Goal: Find specific page/section: Find specific page/section

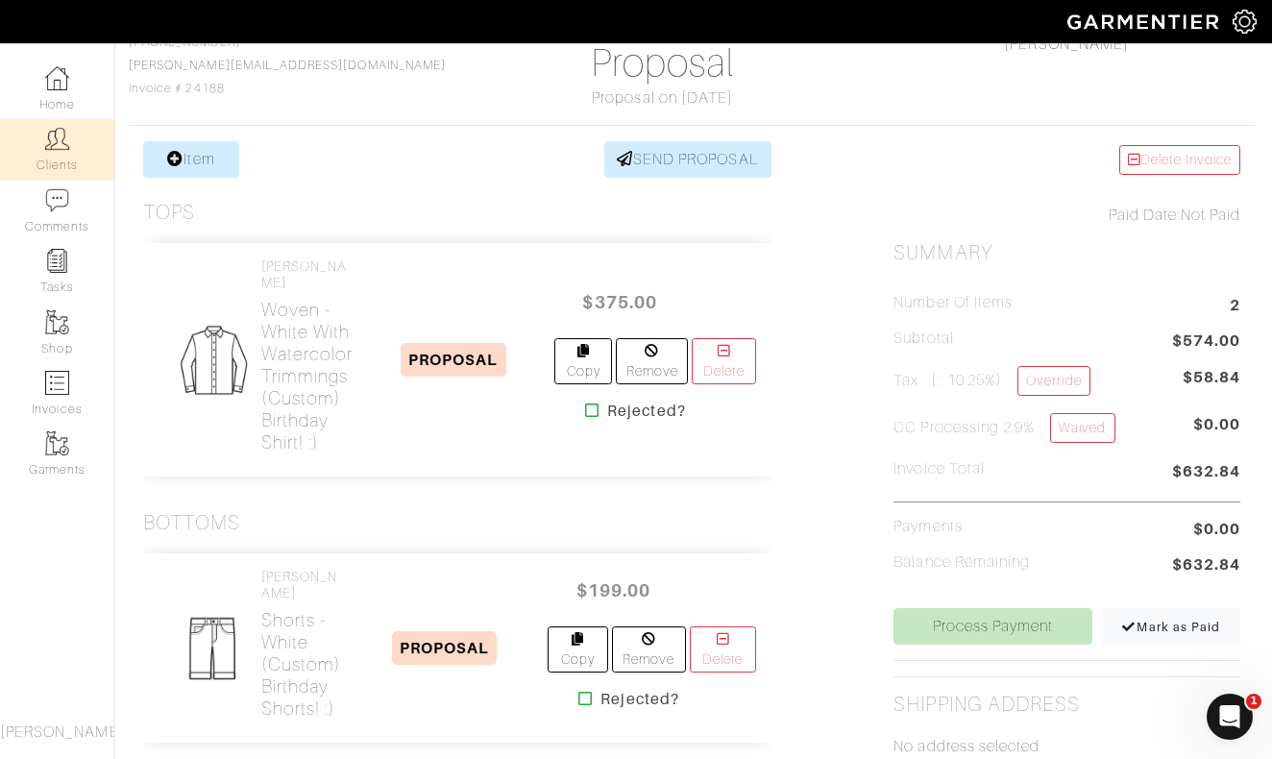
click at [58, 137] on img at bounding box center [57, 139] width 24 height 24
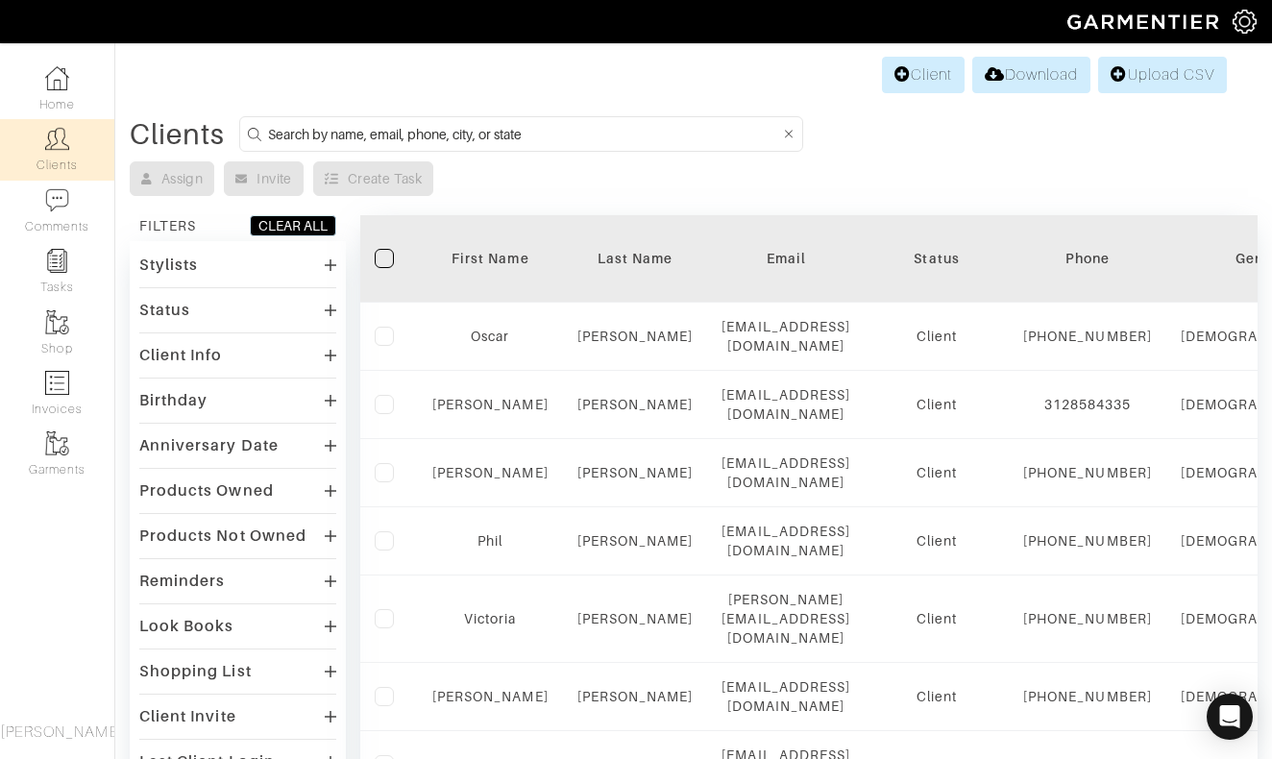
click at [617, 128] on input at bounding box center [524, 134] width 512 height 24
type input "RITA"
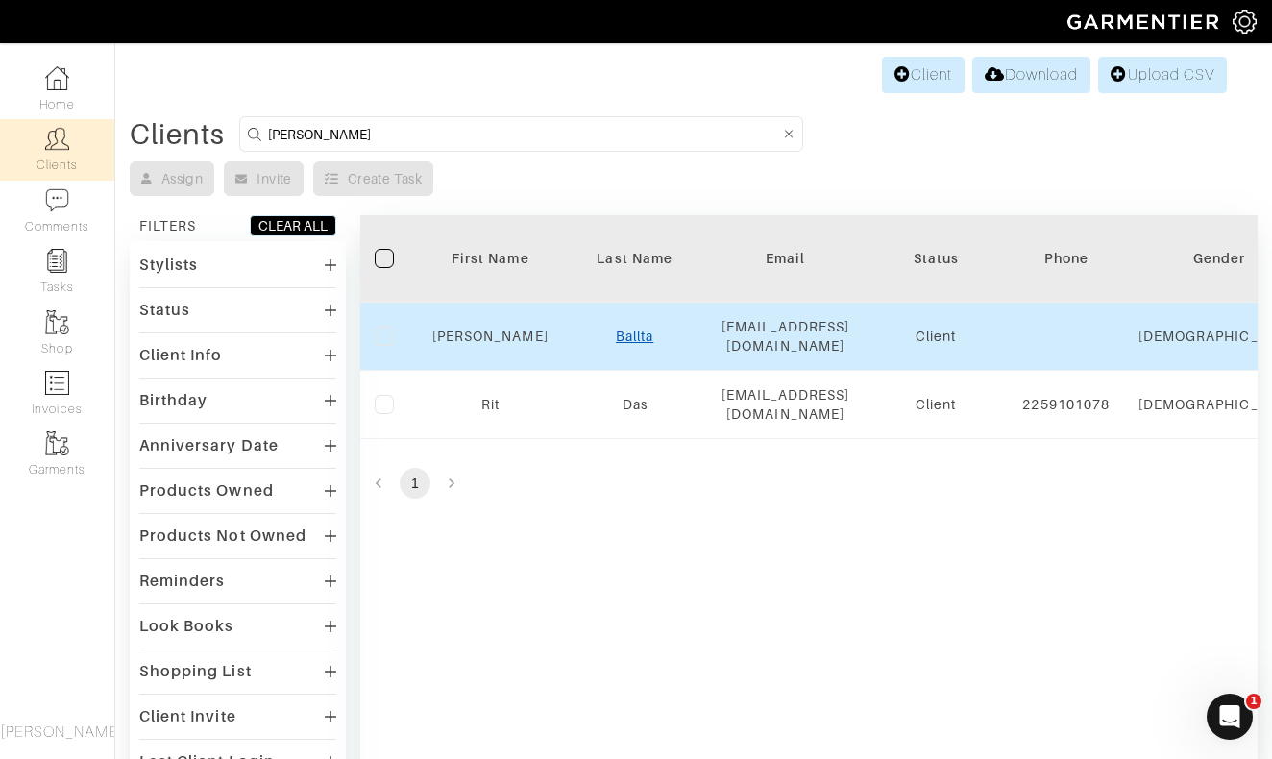
click at [629, 330] on link "Ballta" at bounding box center [634, 336] width 37 height 15
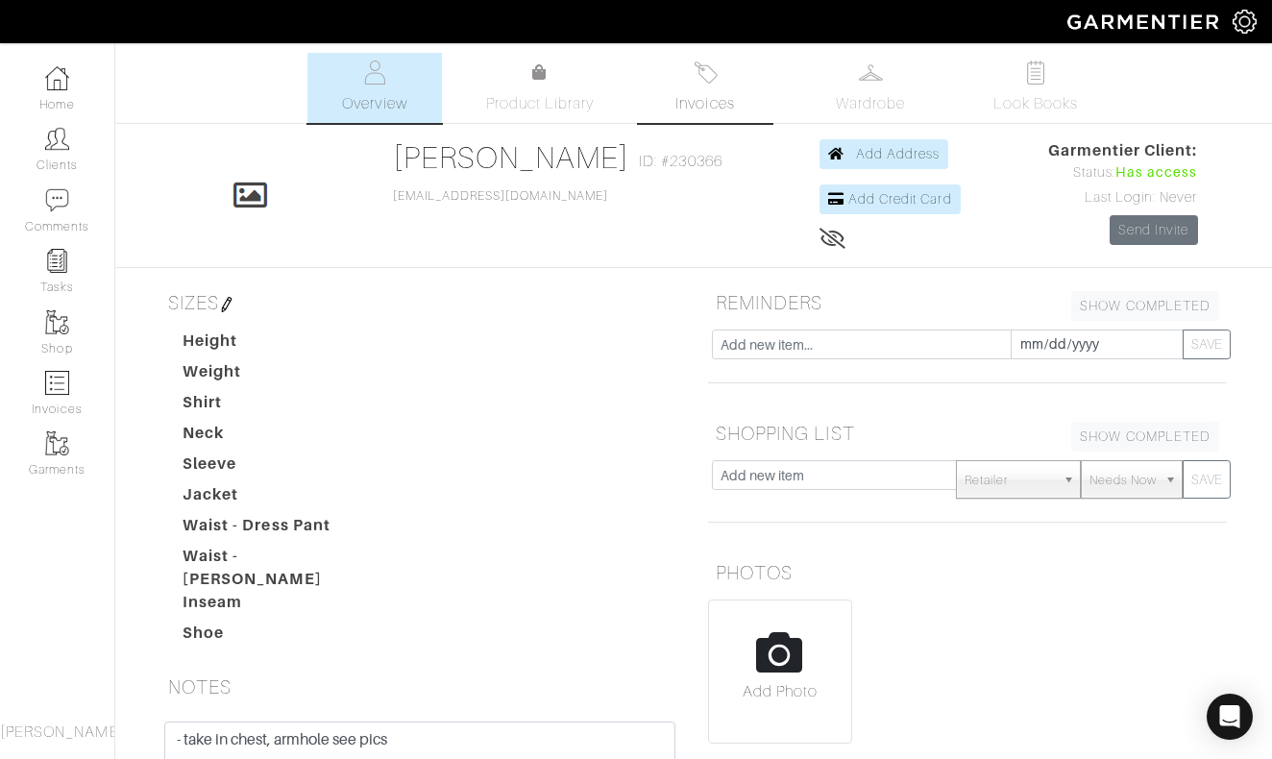
click at [690, 81] on link "Invoices" at bounding box center [705, 88] width 134 height 70
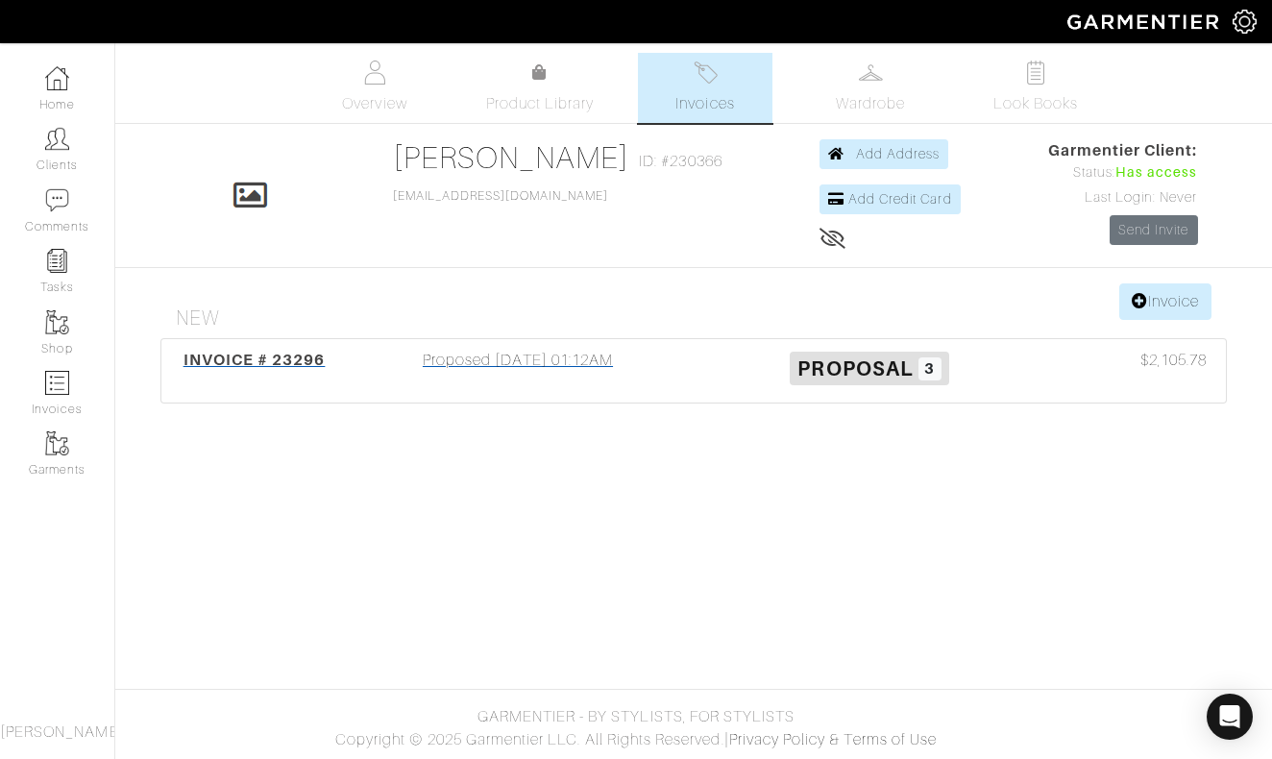
click at [516, 361] on div "Proposed 04/27/25 01:12AM" at bounding box center [518, 371] width 352 height 44
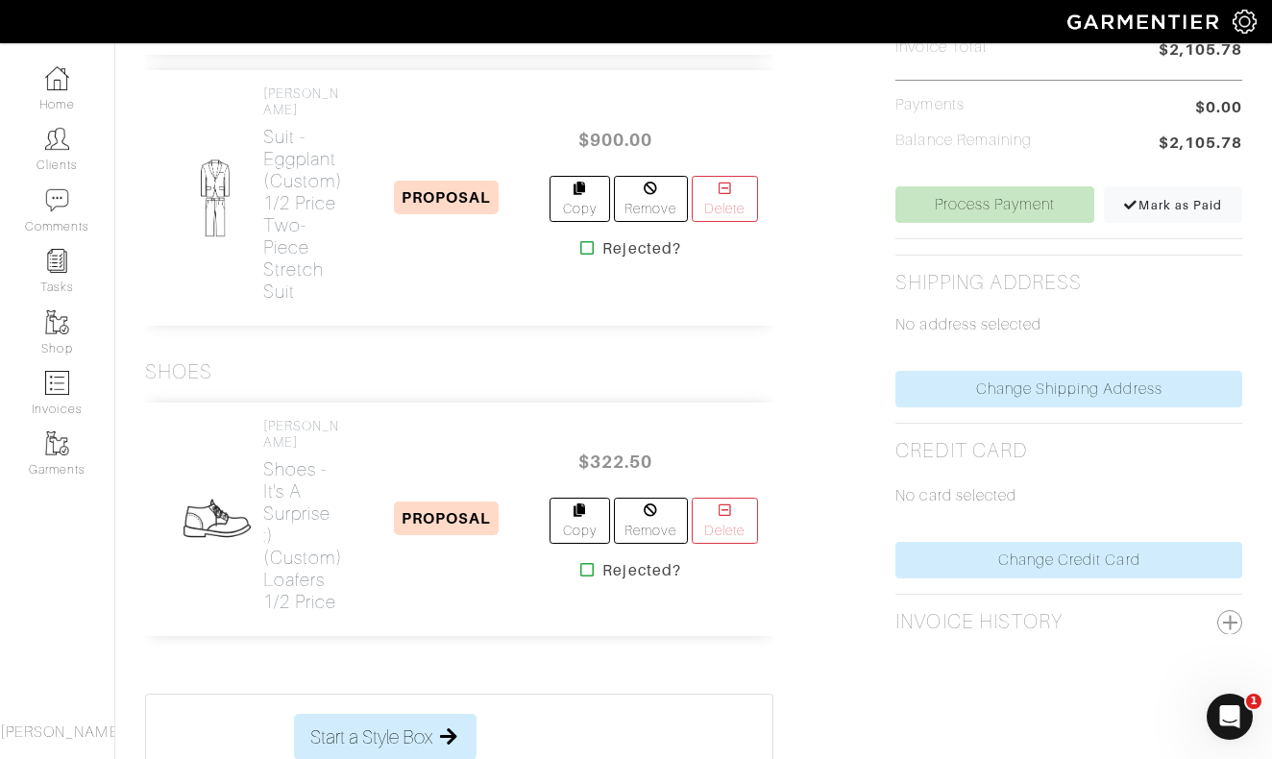
scroll to position [597, 0]
click at [39, 145] on link "Clients" at bounding box center [57, 149] width 114 height 61
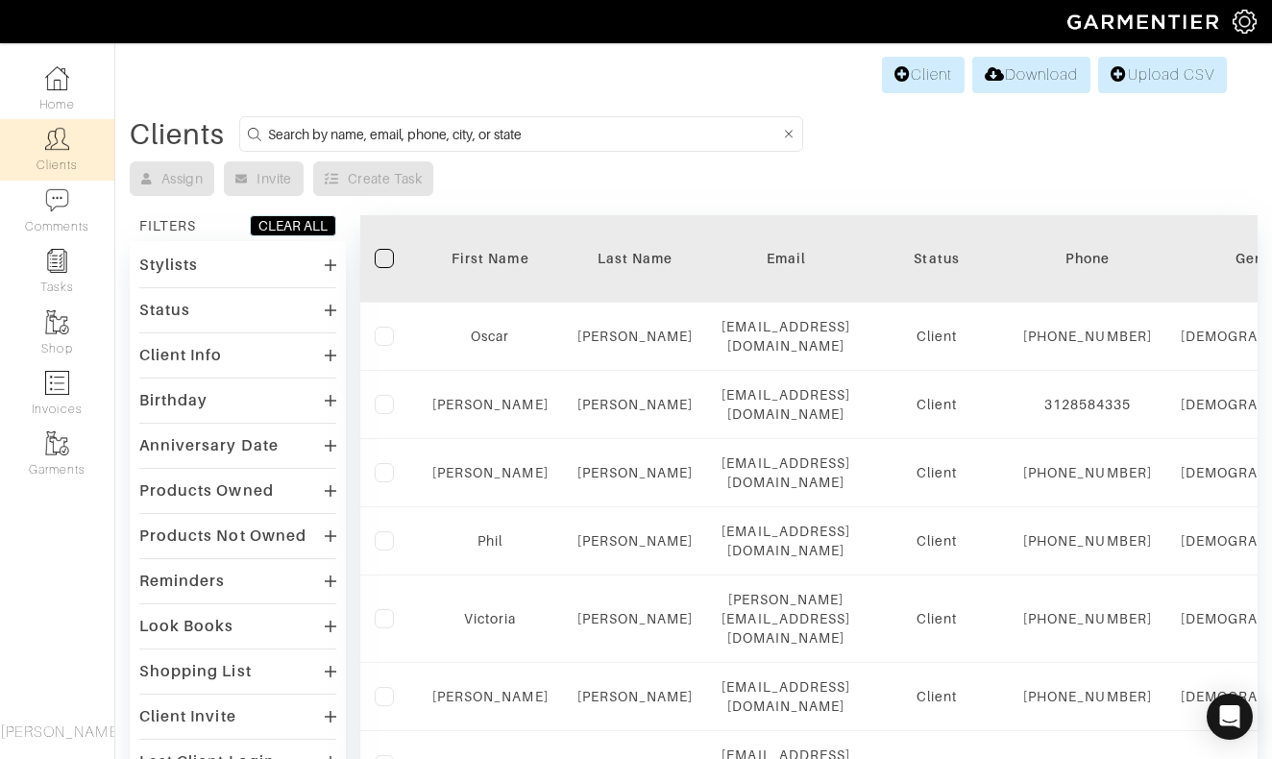
click at [616, 134] on input at bounding box center [524, 134] width 512 height 24
type input "tedi"
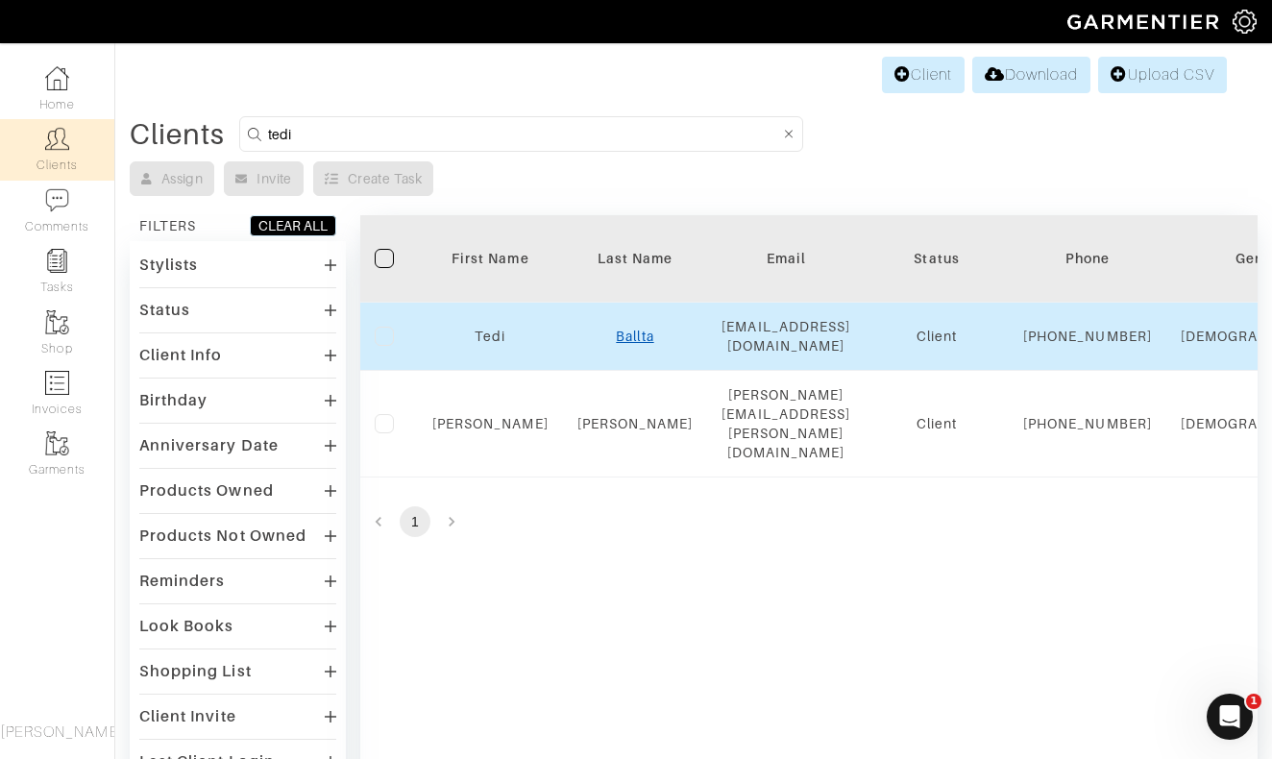
click at [632, 344] on link "Ballta" at bounding box center [634, 336] width 37 height 15
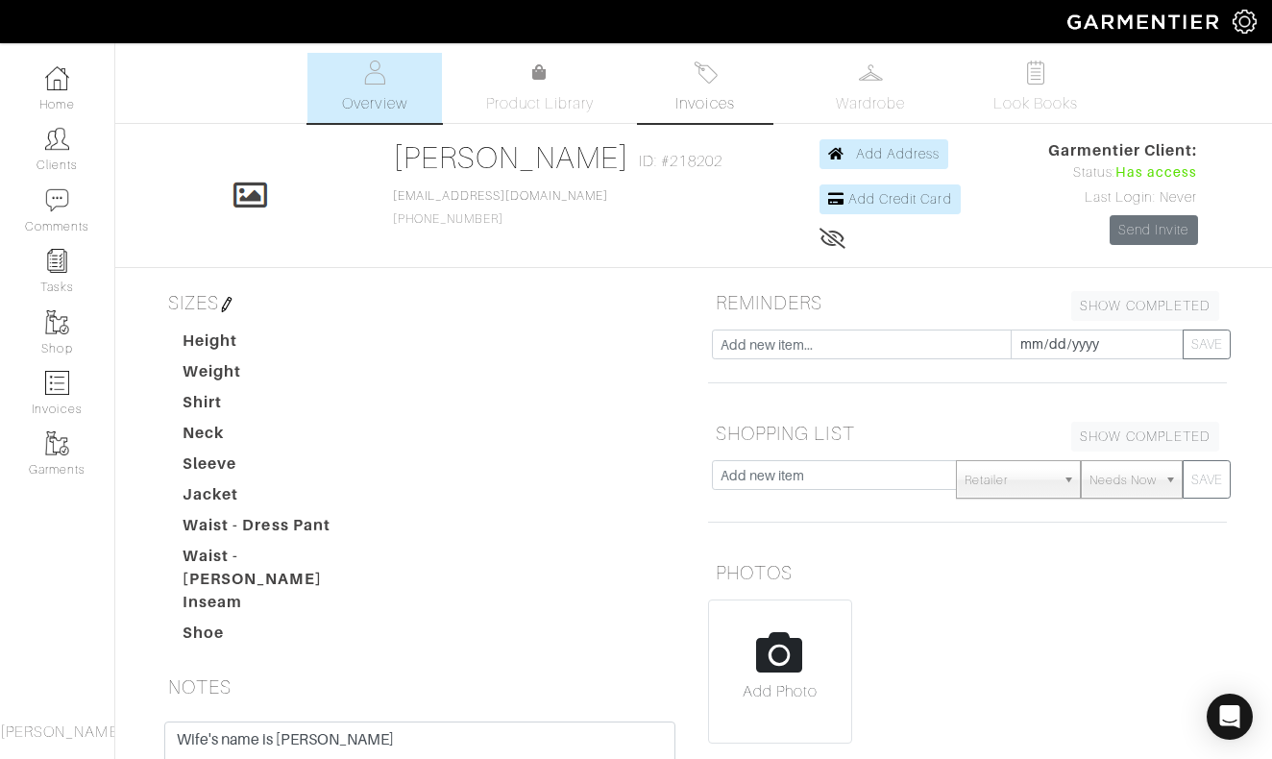
click at [716, 80] on img at bounding box center [706, 73] width 24 height 24
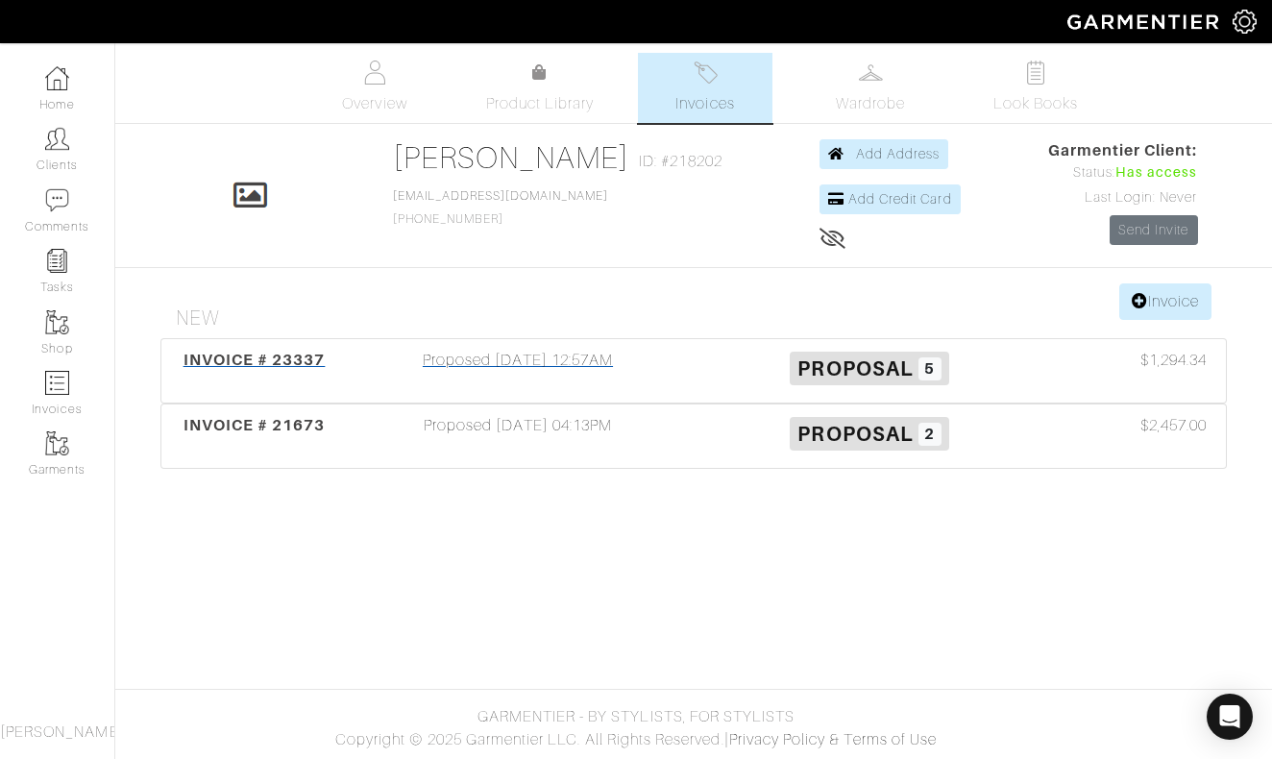
click at [516, 364] on div "Proposed [DATE] 12:57AM" at bounding box center [518, 371] width 352 height 44
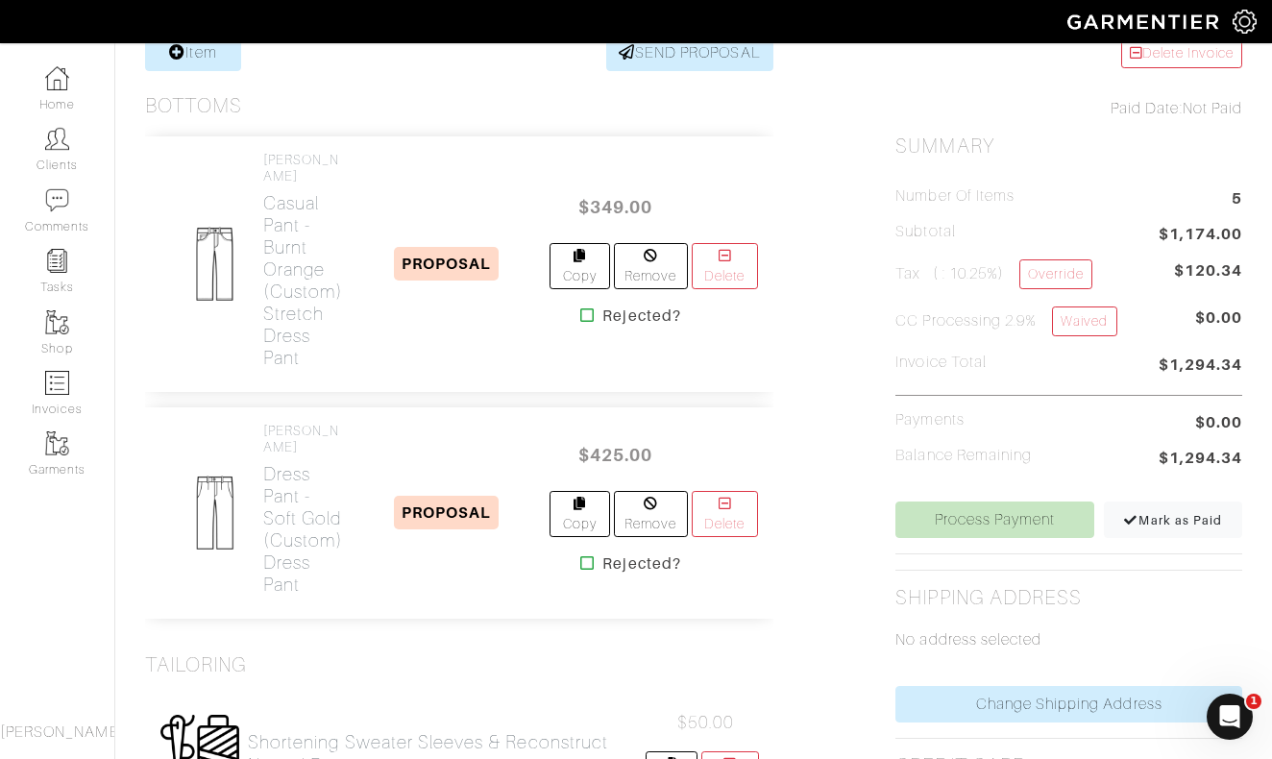
scroll to position [284, 0]
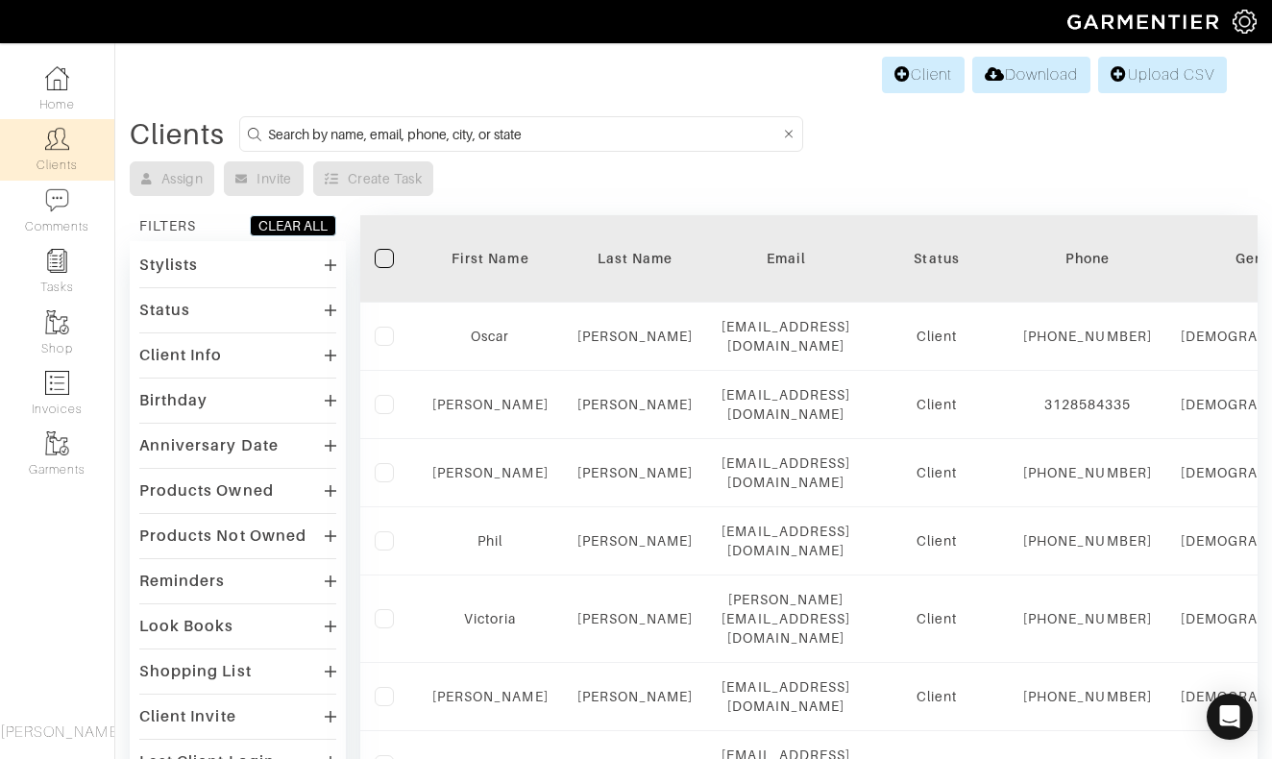
click at [519, 136] on input at bounding box center [524, 134] width 512 height 24
type input "rita"
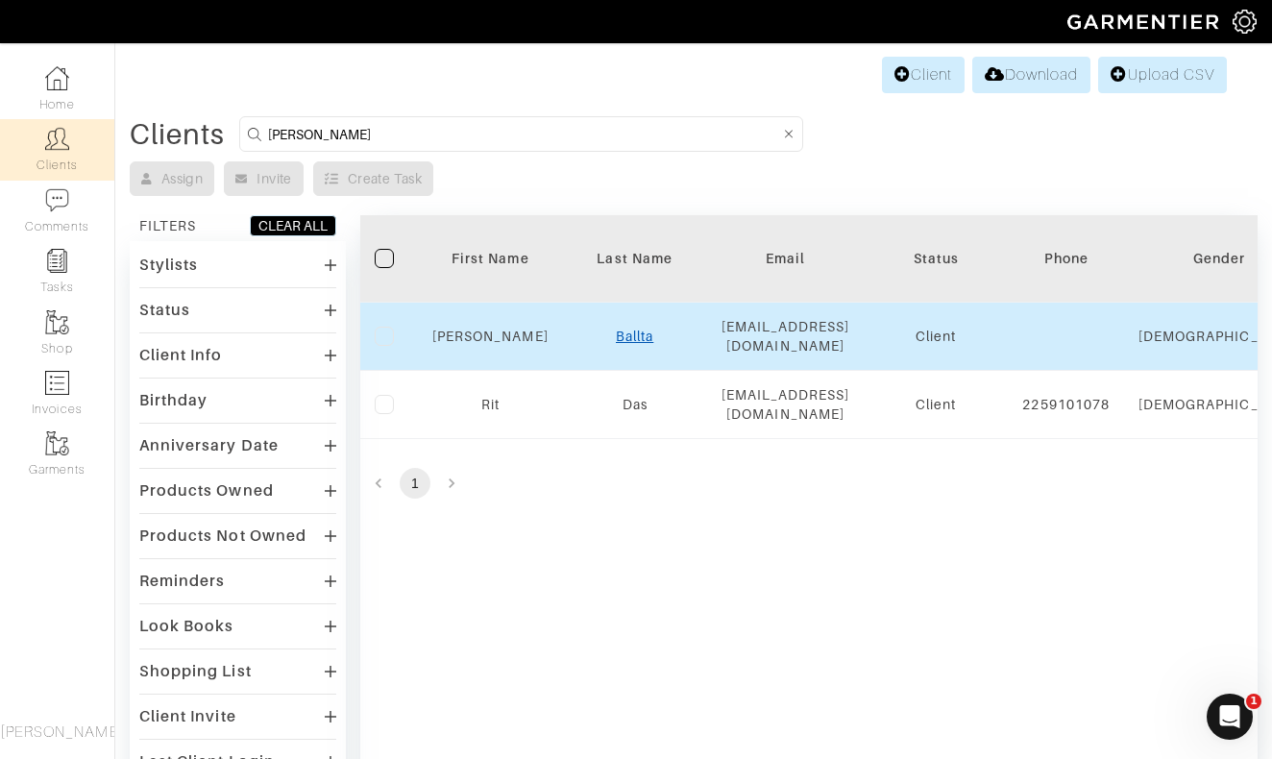
click at [632, 329] on link "Ballta" at bounding box center [634, 336] width 37 height 15
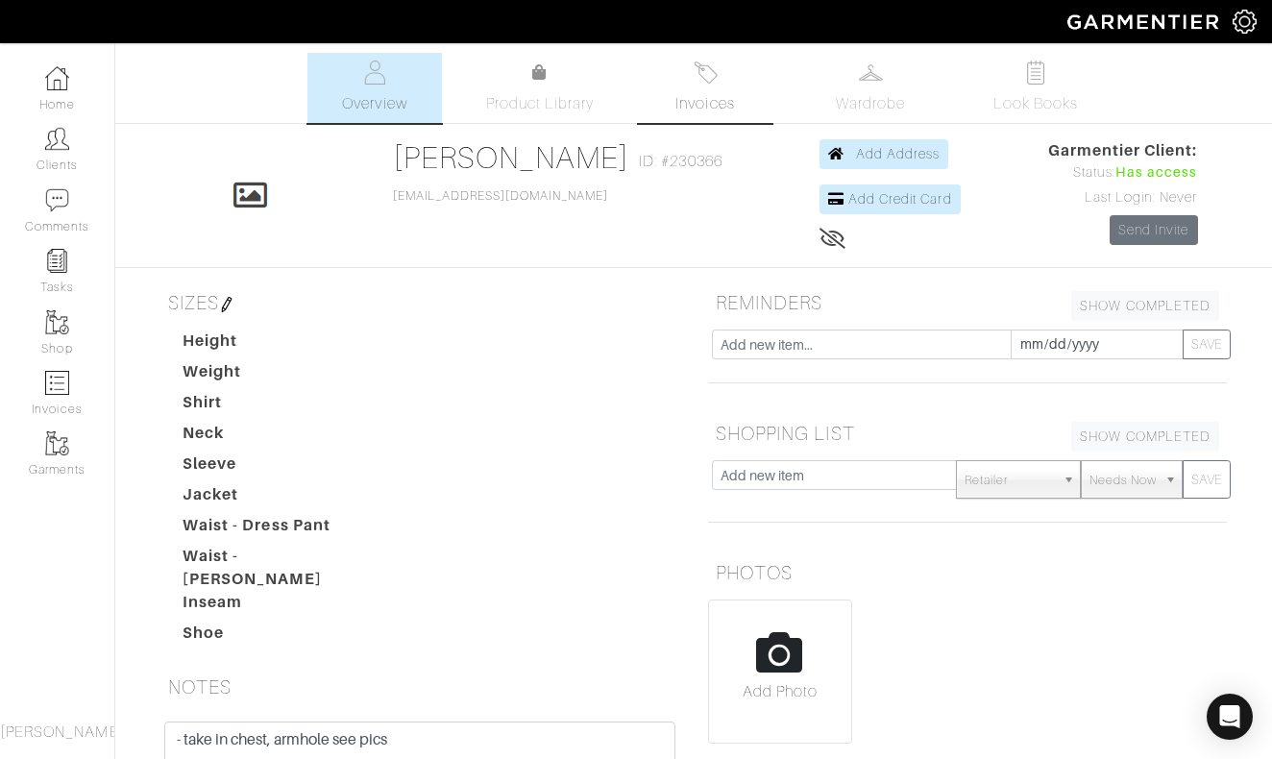
click at [703, 85] on link "Invoices" at bounding box center [705, 88] width 134 height 70
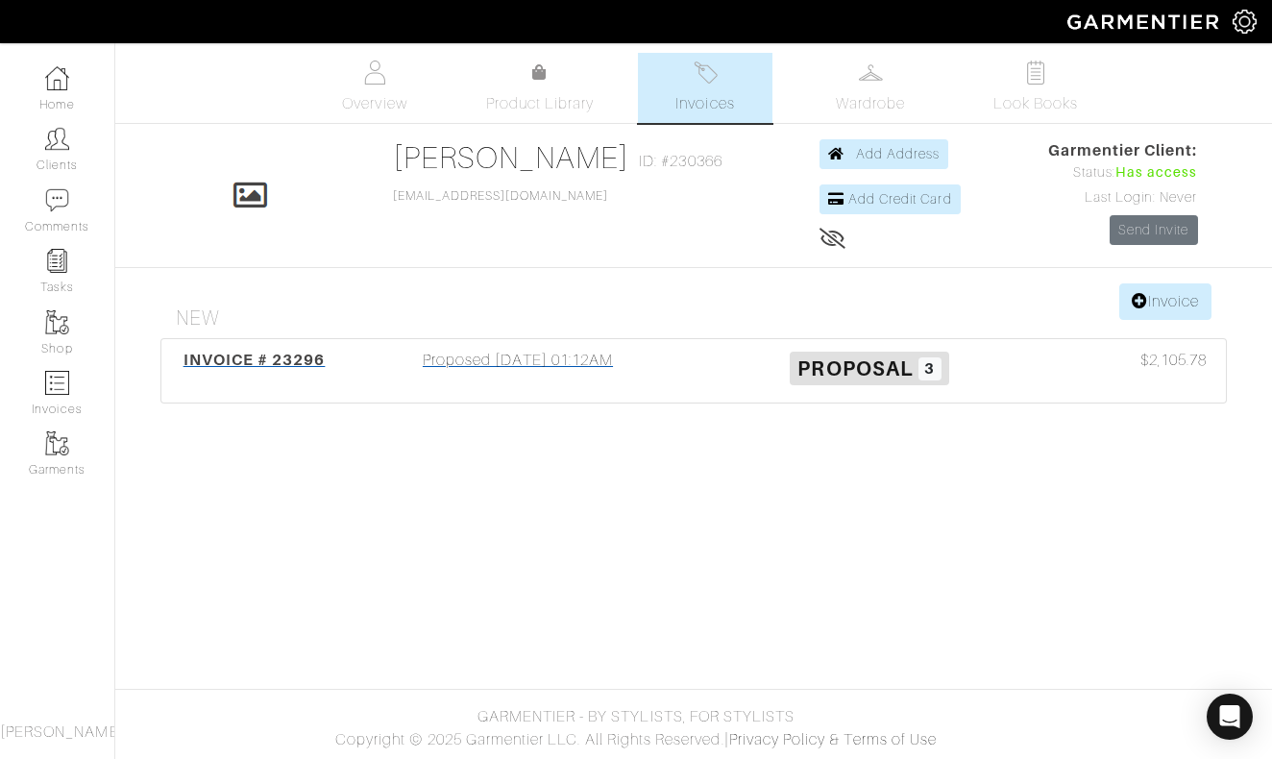
click at [517, 359] on div "Proposed [DATE] 01:12AM" at bounding box center [518, 371] width 352 height 44
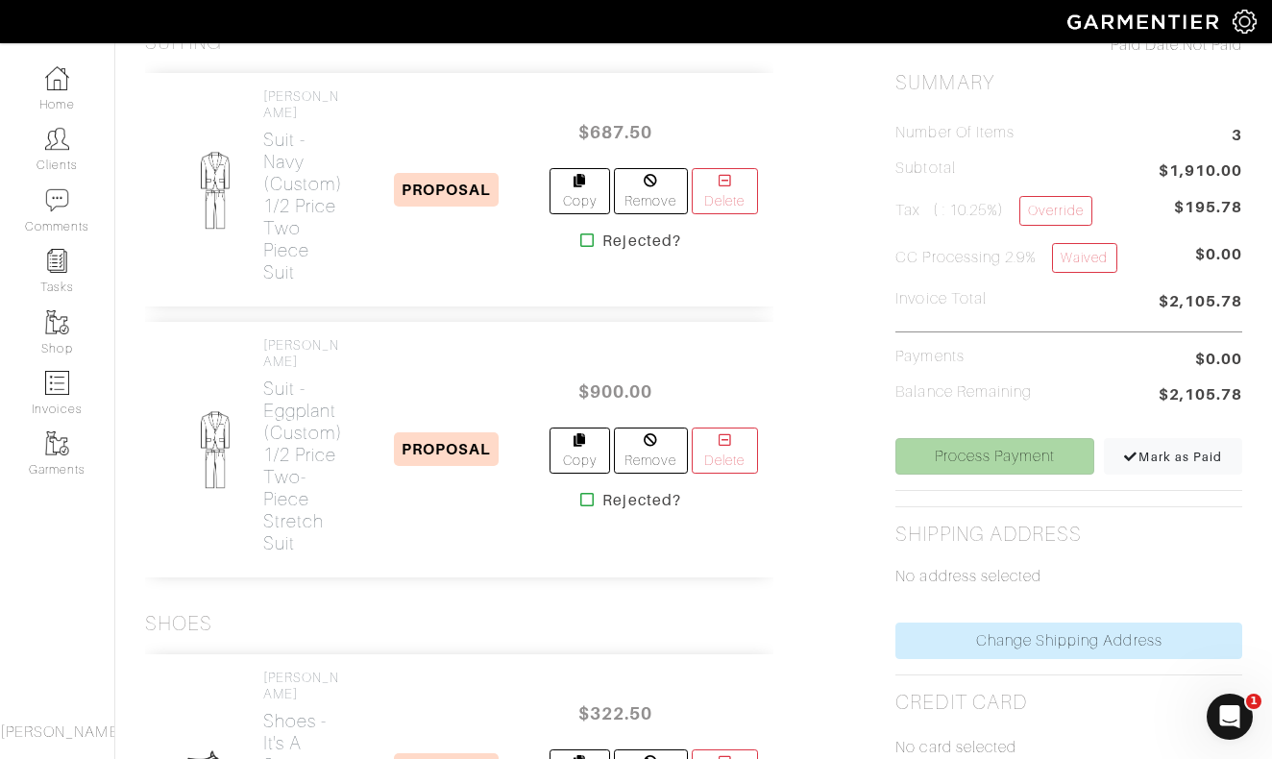
scroll to position [353, 0]
